Goal: Navigation & Orientation: Understand site structure

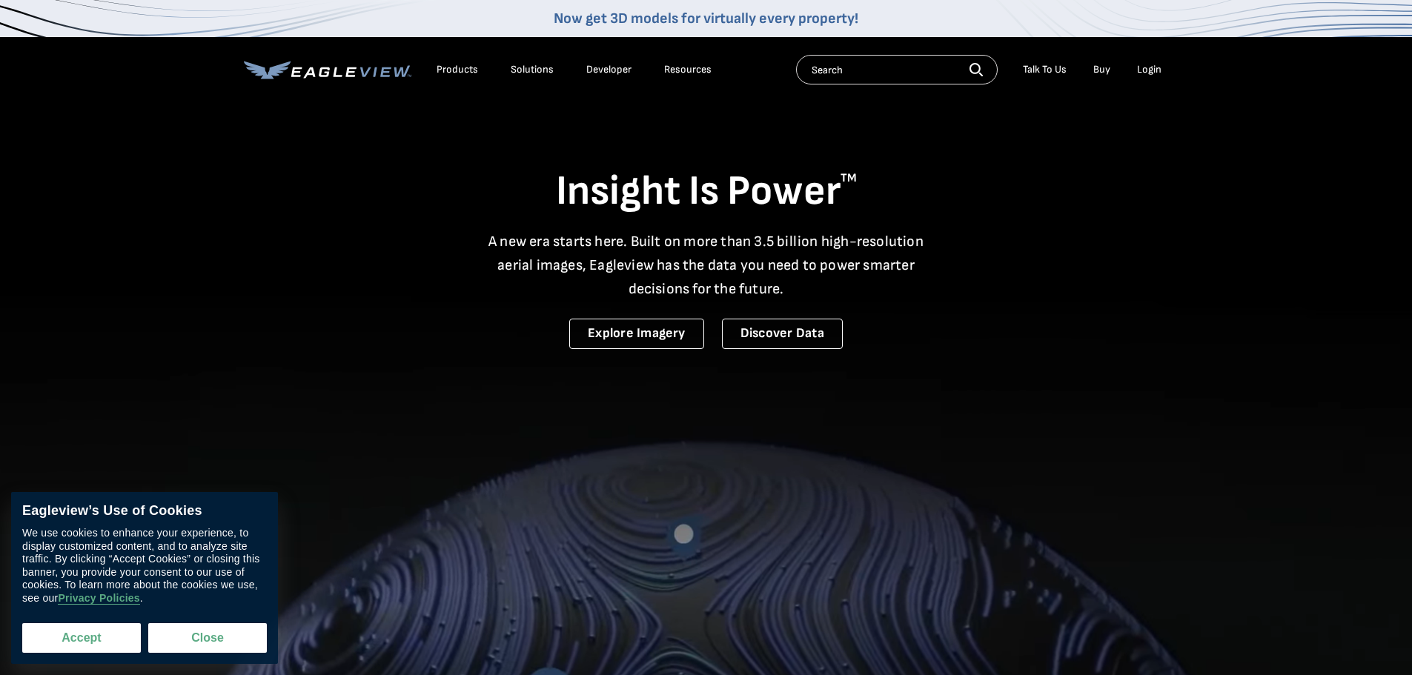
click at [82, 634] on button "Accept" at bounding box center [81, 638] width 119 height 30
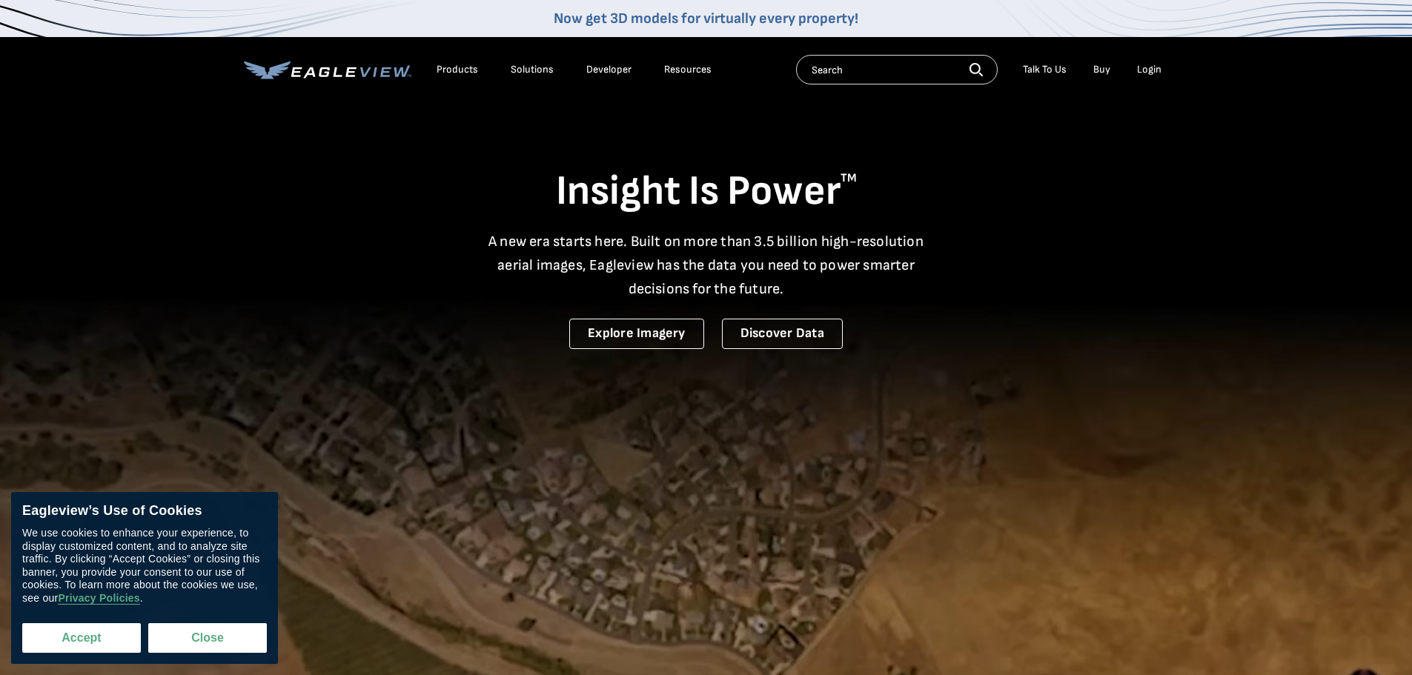
checkbox input "true"
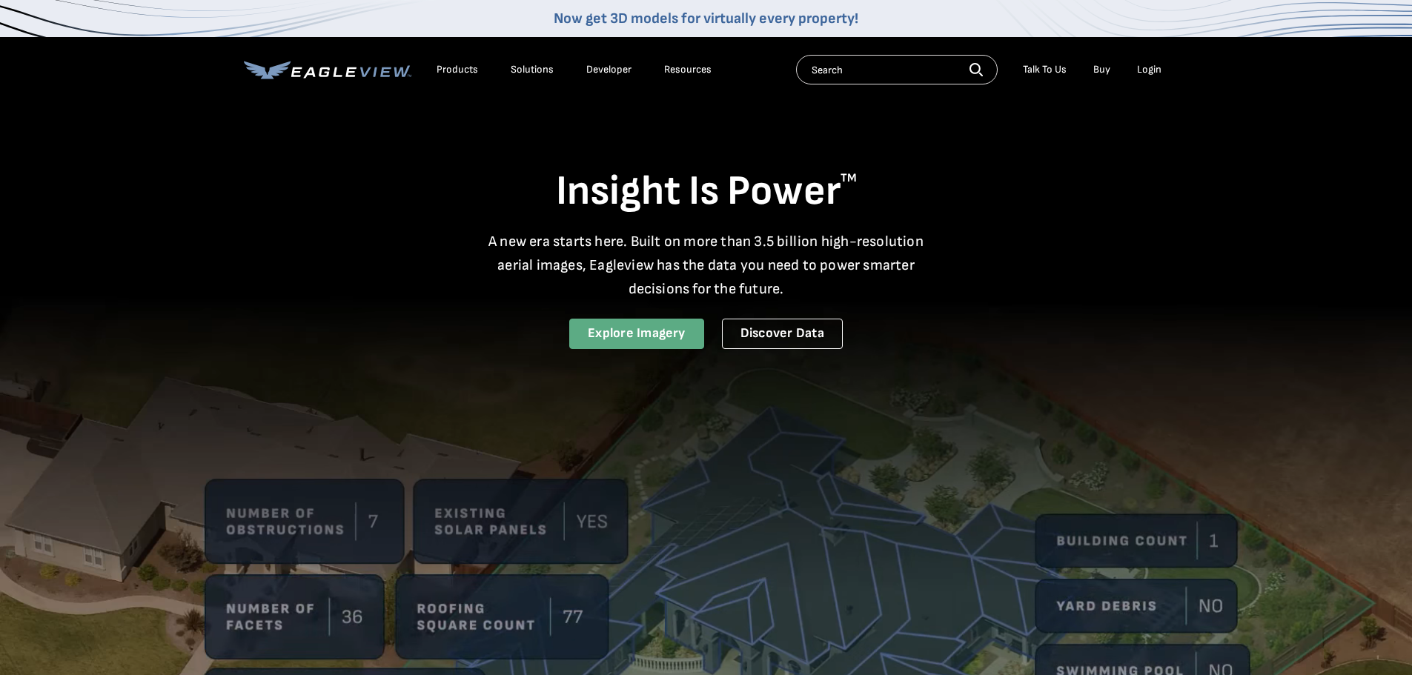
click at [608, 341] on link "Explore Imagery" at bounding box center [636, 334] width 135 height 30
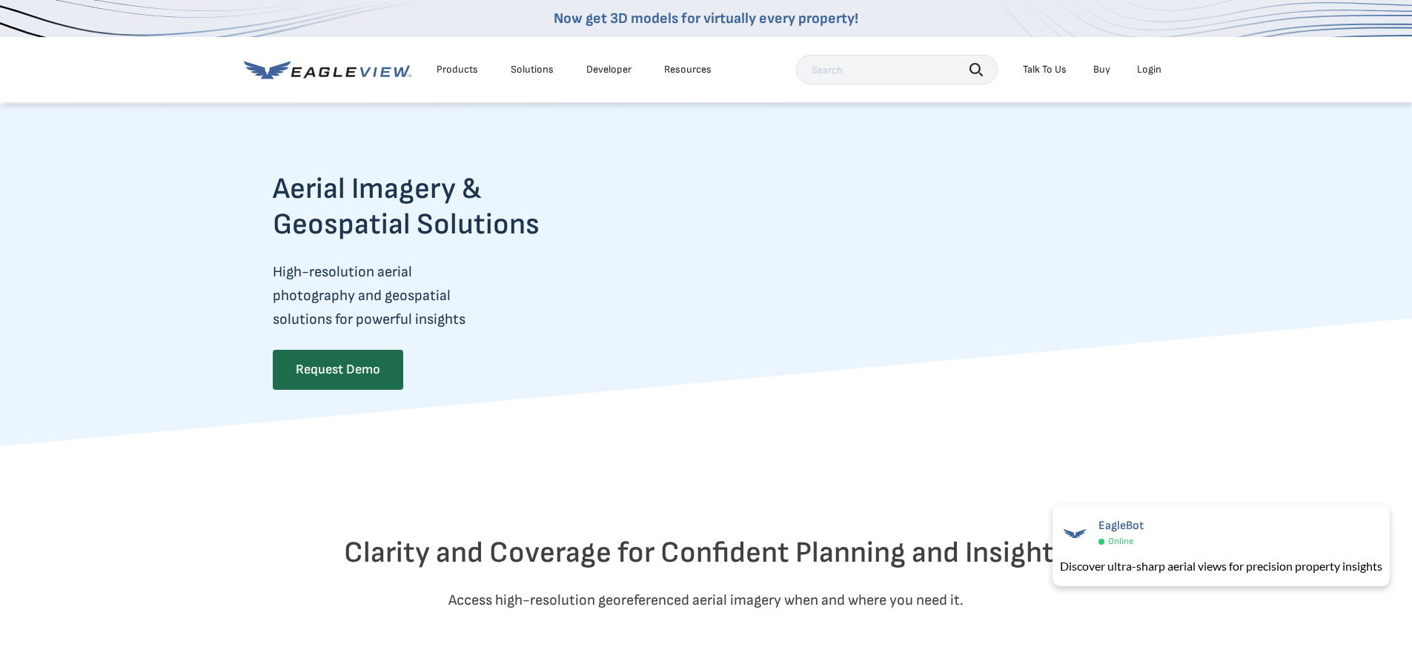
click at [462, 50] on div "Products Solutions Developer Resources Search Talk To Us Buy Login" at bounding box center [706, 69] width 925 height 65
click at [459, 69] on div "Products" at bounding box center [456, 69] width 41 height 13
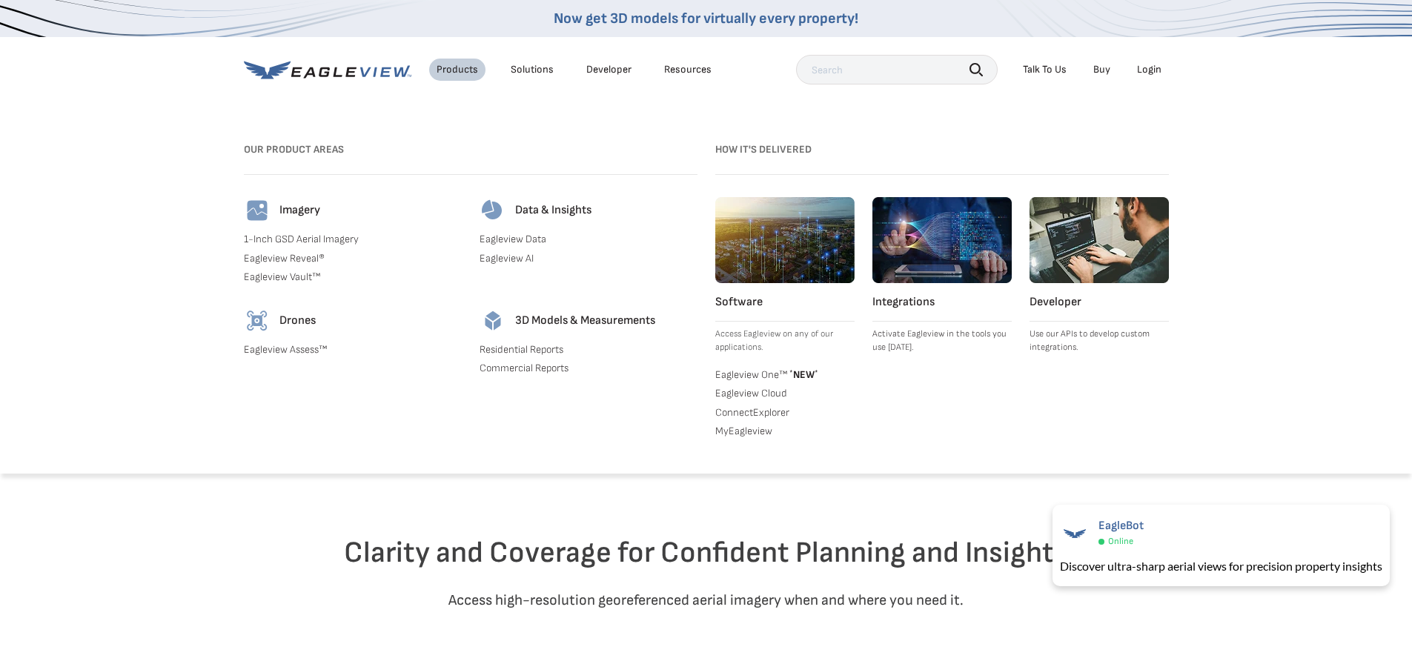
click at [545, 67] on div "Solutions" at bounding box center [532, 69] width 43 height 13
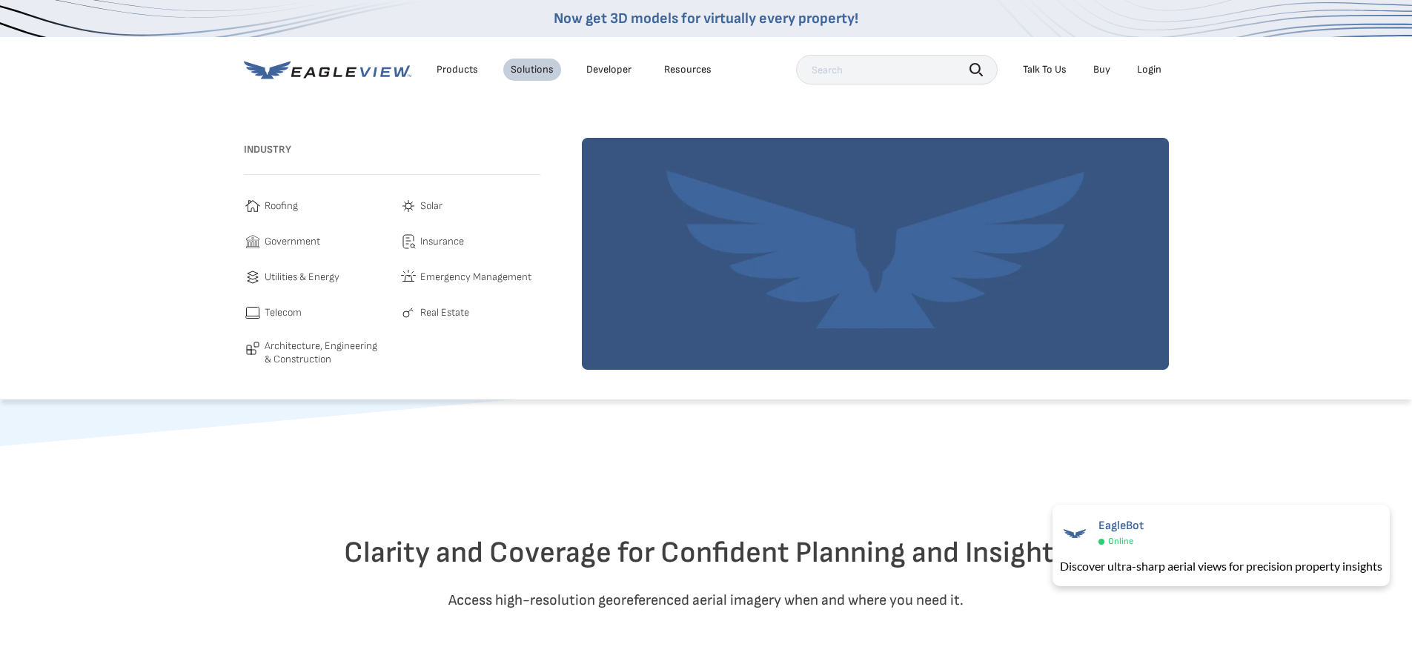
click at [603, 69] on link "Developer" at bounding box center [608, 69] width 45 height 13
